Goal: Task Accomplishment & Management: Use online tool/utility

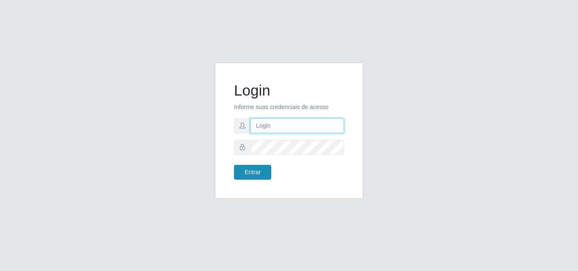
type input "[EMAIL_ADDRESS][DOMAIN_NAME]"
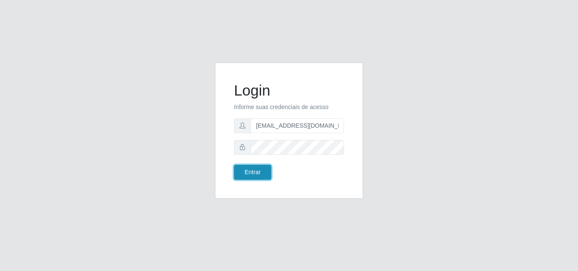
click at [252, 171] on button "Entrar" at bounding box center [252, 172] width 37 height 15
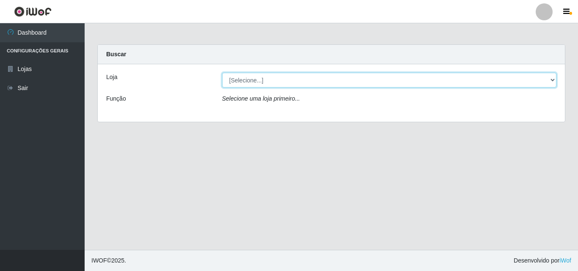
click at [318, 84] on select "[Selecione...] Rede Potiguar 1 - Macaíba" at bounding box center [389, 80] width 335 height 15
select select "100"
click at [222, 73] on select "[Selecione...] Rede Potiguar 1 - Macaíba" at bounding box center [389, 80] width 335 height 15
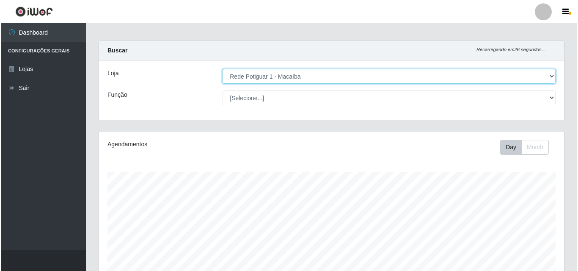
scroll to position [215, 0]
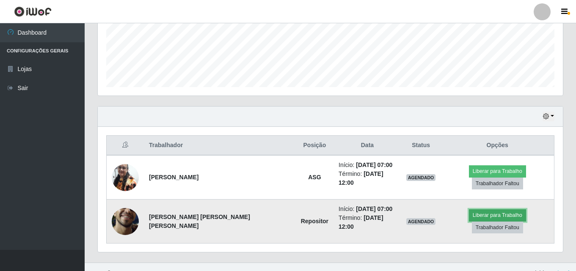
click at [469, 216] on button "Liberar para Trabalho" at bounding box center [497, 215] width 57 height 12
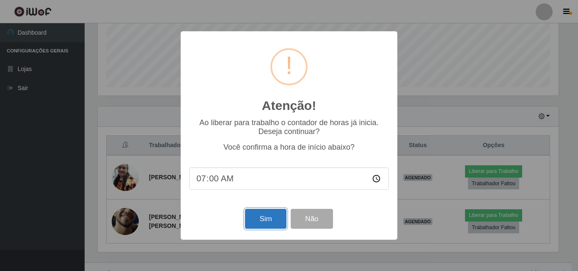
click at [266, 219] on button "Sim" at bounding box center [265, 219] width 41 height 20
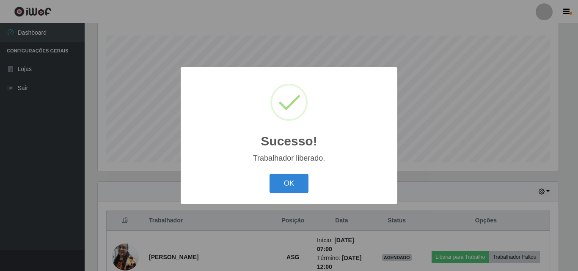
click at [277, 199] on div "Sucesso! × Trabalhador liberado. OK Cancel" at bounding box center [289, 135] width 217 height 137
click at [292, 171] on div "Sucesso! × Trabalhador liberado. OK Cancel" at bounding box center [289, 135] width 217 height 137
click at [289, 176] on button "OK" at bounding box center [289, 184] width 39 height 20
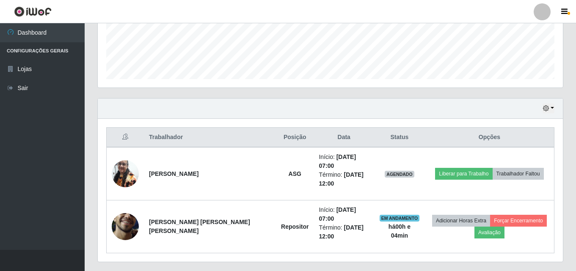
scroll to position [228, 0]
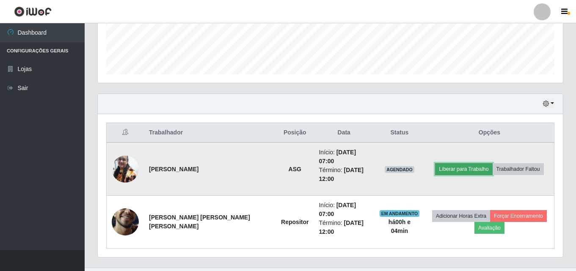
click at [462, 164] on button "Liberar para Trabalho" at bounding box center [463, 169] width 57 height 12
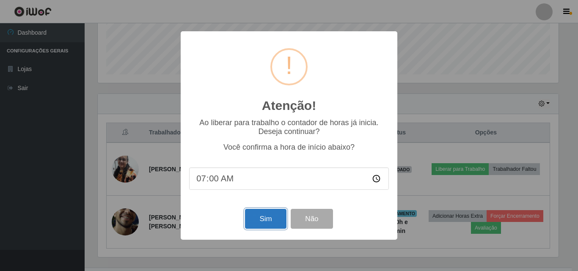
click at [263, 218] on button "Sim" at bounding box center [265, 219] width 41 height 20
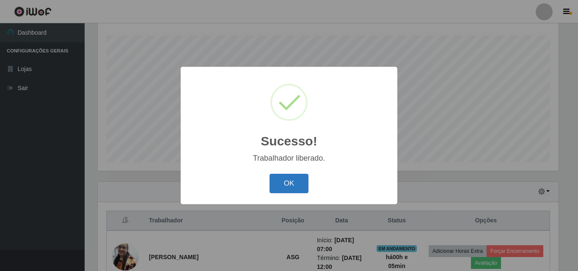
click at [295, 190] on button "OK" at bounding box center [289, 184] width 39 height 20
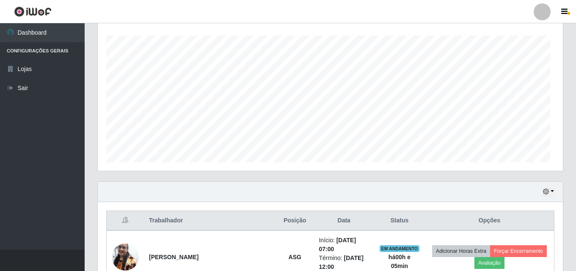
scroll to position [176, 465]
